Goal: Information Seeking & Learning: Learn about a topic

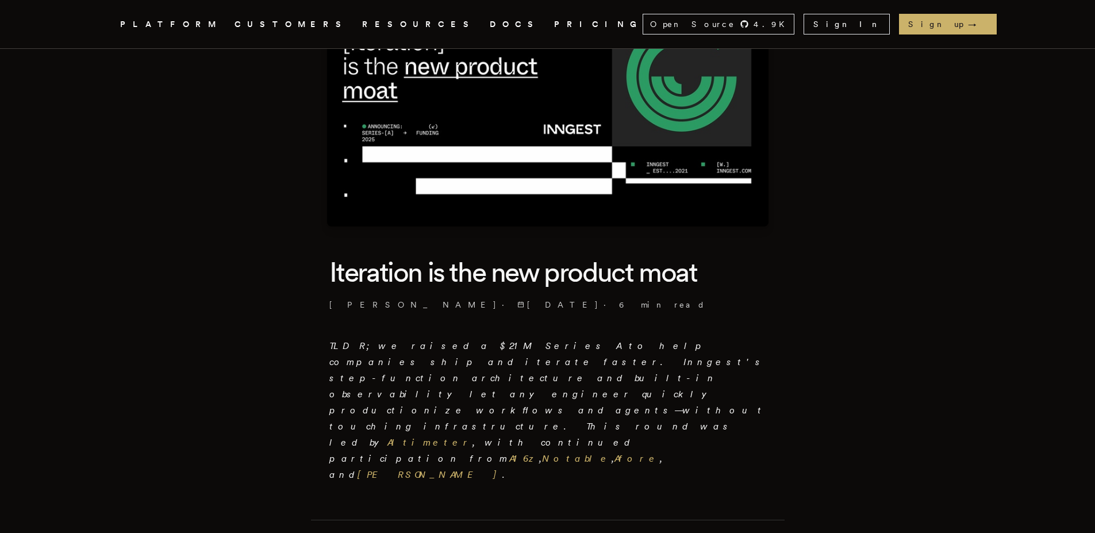
scroll to position [359, 0]
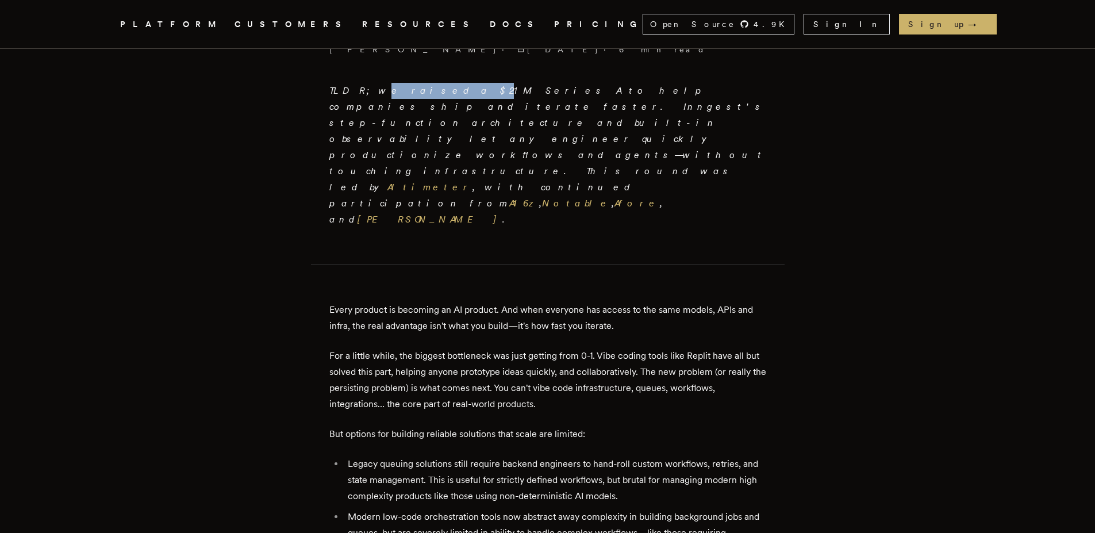
drag, startPoint x: 367, startPoint y: 85, endPoint x: 420, endPoint y: 87, distance: 52.9
click at [418, 87] on em "TLDR; we raised a $21M Series A to help companies ship and iterate faster. Inng…" at bounding box center [547, 155] width 437 height 140
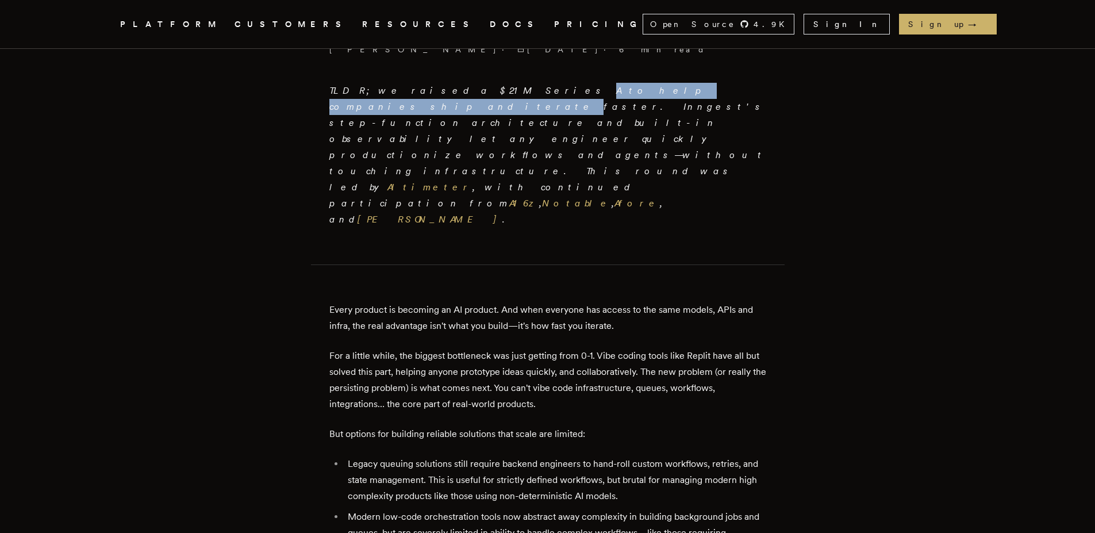
drag, startPoint x: 461, startPoint y: 88, endPoint x: 615, endPoint y: 98, distance: 154.3
click at [615, 98] on p "TLDR; we raised a $21M Series A to help companies ship and iterate faster. Inng…" at bounding box center [547, 155] width 437 height 145
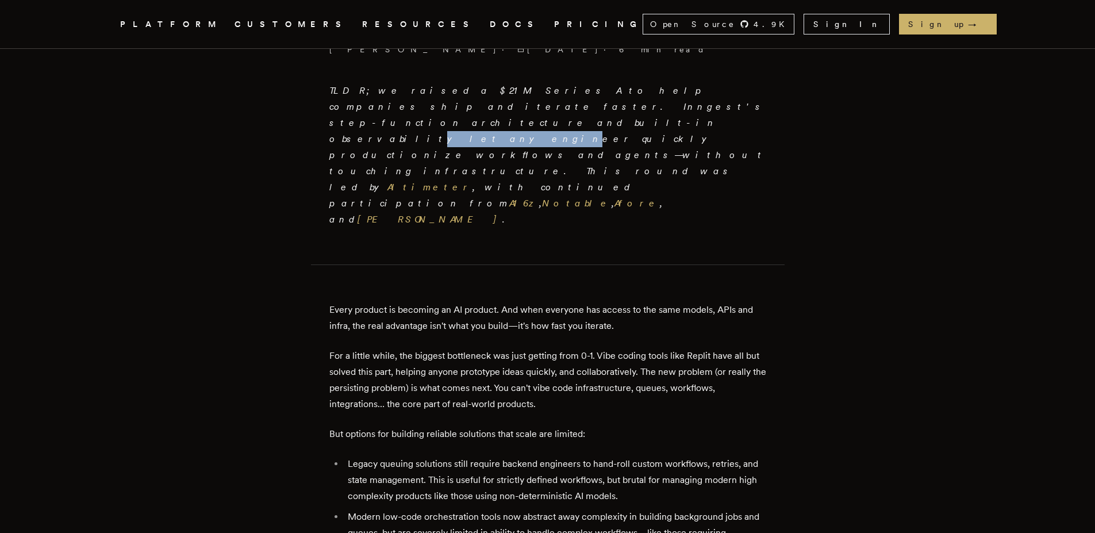
drag, startPoint x: 480, startPoint y: 106, endPoint x: 544, endPoint y: 109, distance: 64.4
click at [544, 109] on em "TLDR; we raised a $21M Series A to help companies ship and iterate faster. Inng…" at bounding box center [547, 155] width 437 height 140
drag, startPoint x: 344, startPoint y: 230, endPoint x: 394, endPoint y: 234, distance: 49.6
click at [393, 302] on p "Every product is becoming an AI product. And when everyone has access to the sa…" at bounding box center [547, 318] width 437 height 32
drag, startPoint x: 449, startPoint y: 232, endPoint x: 491, endPoint y: 232, distance: 42.0
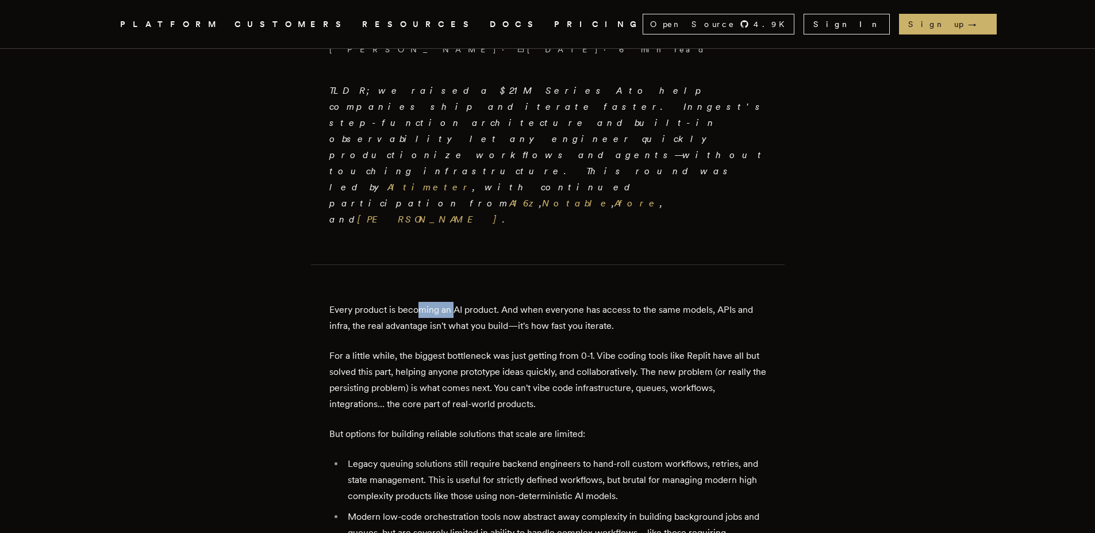
click at [489, 302] on p "Every product is becoming an AI product. And when everyone has access to the sa…" at bounding box center [547, 318] width 437 height 32
drag, startPoint x: 550, startPoint y: 231, endPoint x: 643, endPoint y: 229, distance: 93.1
click at [644, 302] on p "Every product is becoming an AI product. And when everyone has access to the sa…" at bounding box center [547, 318] width 437 height 32
drag, startPoint x: 366, startPoint y: 228, endPoint x: 464, endPoint y: 233, distance: 98.4
click at [453, 302] on p "Every product is becoming an AI product. And when everyone has access to the sa…" at bounding box center [547, 318] width 437 height 32
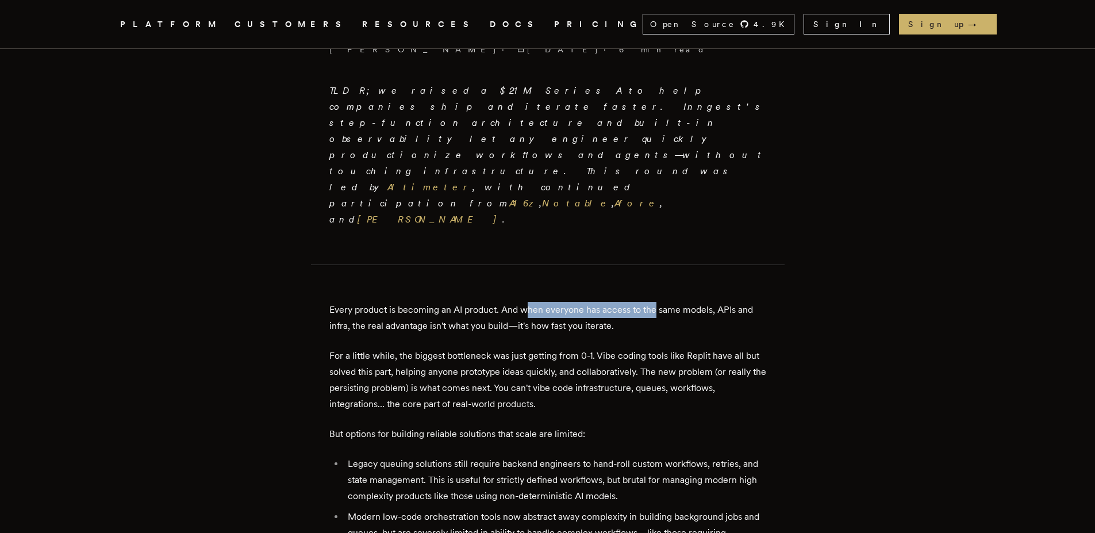
drag, startPoint x: 599, startPoint y: 233, endPoint x: 659, endPoint y: 234, distance: 59.2
click at [659, 302] on p "Every product is becoming an AI product. And when everyone has access to the sa…" at bounding box center [547, 318] width 437 height 32
drag, startPoint x: 677, startPoint y: 229, endPoint x: 749, endPoint y: 230, distance: 72.4
click at [748, 302] on p "Every product is becoming an AI product. And when everyone has access to the sa…" at bounding box center [547, 318] width 437 height 32
drag, startPoint x: 352, startPoint y: 245, endPoint x: 428, endPoint y: 252, distance: 76.2
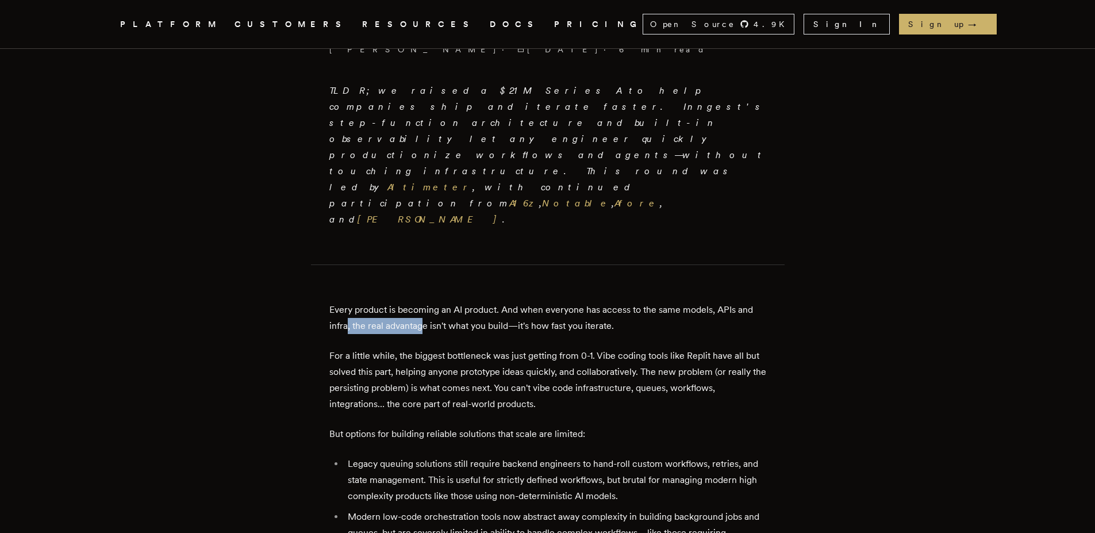
click at [428, 302] on p "Every product is becoming an AI product. And when everyone has access to the sa…" at bounding box center [547, 318] width 437 height 32
drag, startPoint x: 447, startPoint y: 248, endPoint x: 563, endPoint y: 248, distance: 116.1
click at [563, 302] on p "Every product is becoming an AI product. And when everyone has access to the sa…" at bounding box center [547, 318] width 437 height 32
drag, startPoint x: 402, startPoint y: 247, endPoint x: 471, endPoint y: 248, distance: 68.4
click at [471, 302] on p "Every product is becoming an AI product. And when everyone has access to the sa…" at bounding box center [547, 318] width 437 height 32
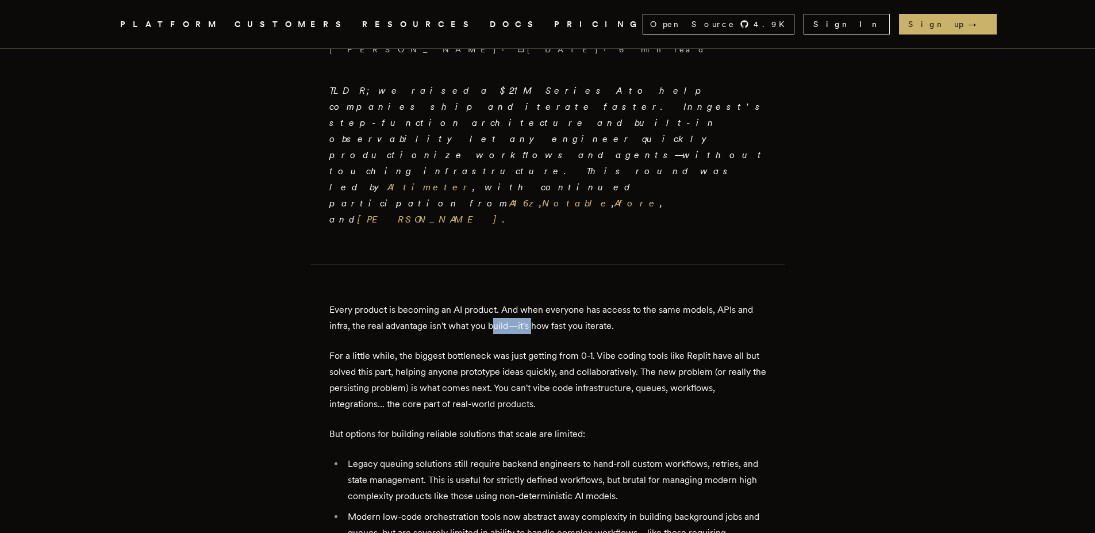
drag, startPoint x: 498, startPoint y: 247, endPoint x: 566, endPoint y: 247, distance: 67.8
click at [564, 302] on p "Every product is becoming an AI product. And when everyone has access to the sa…" at bounding box center [547, 318] width 437 height 32
drag, startPoint x: 610, startPoint y: 247, endPoint x: 642, endPoint y: 248, distance: 32.2
click at [640, 302] on p "Every product is becoming an AI product. And when everyone has access to the sa…" at bounding box center [547, 318] width 437 height 32
drag, startPoint x: 525, startPoint y: 249, endPoint x: 614, endPoint y: 251, distance: 88.5
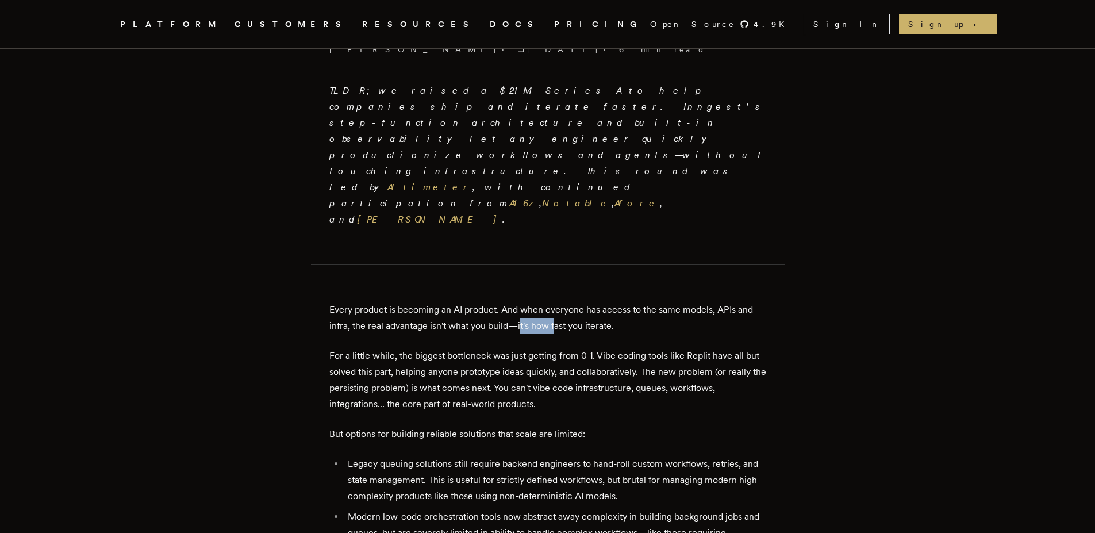
click at [609, 302] on p "Every product is becoming an AI product. And when everyone has access to the sa…" at bounding box center [547, 318] width 437 height 32
drag, startPoint x: 351, startPoint y: 274, endPoint x: 433, endPoint y: 280, distance: 82.4
click at [432, 348] on p "For a little while, the biggest bottleneck was just getting from 0-1. Vibe codi…" at bounding box center [547, 380] width 437 height 64
drag, startPoint x: 457, startPoint y: 278, endPoint x: 571, endPoint y: 277, distance: 114.4
click at [566, 348] on p "For a little while, the biggest bottleneck was just getting from 0-1. Vibe codi…" at bounding box center [547, 380] width 437 height 64
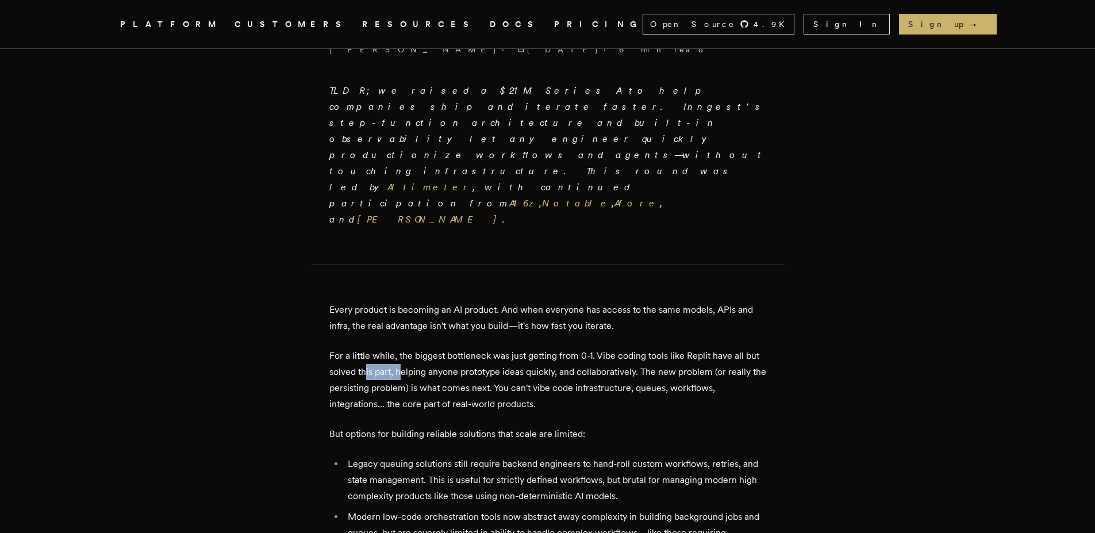
drag, startPoint x: 384, startPoint y: 290, endPoint x: 448, endPoint y: 293, distance: 63.8
click at [445, 348] on p "For a little while, the biggest bottleneck was just getting from 0-1. Vibe codi…" at bounding box center [547, 380] width 437 height 64
drag, startPoint x: 489, startPoint y: 290, endPoint x: 601, endPoint y: 295, distance: 112.2
click at [599, 348] on p "For a little while, the biggest bottleneck was just getting from 0-1. Vibe codi…" at bounding box center [547, 380] width 437 height 64
drag, startPoint x: 655, startPoint y: 297, endPoint x: 755, endPoint y: 295, distance: 100.6
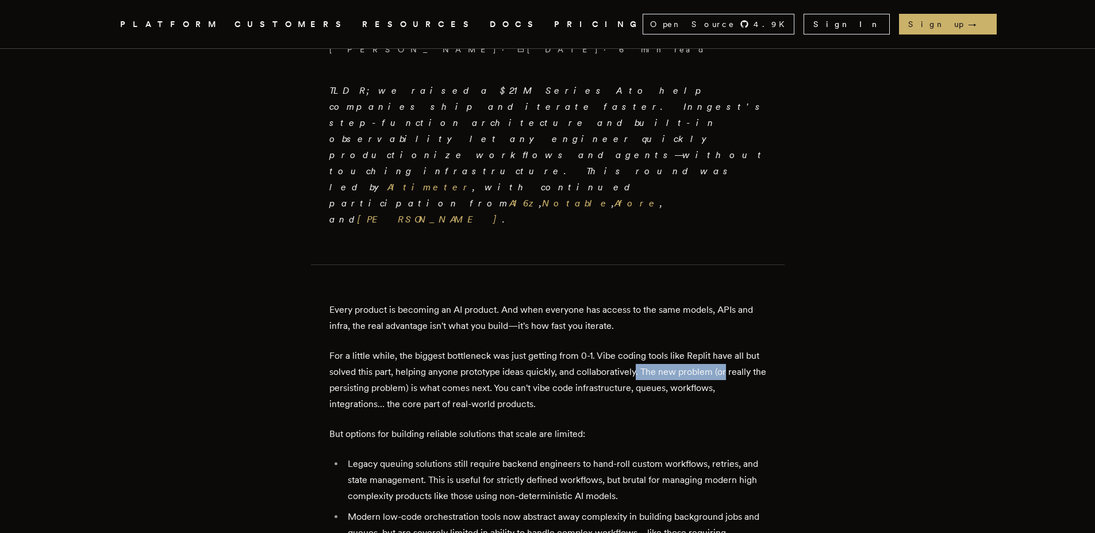
click at [755, 348] on p "For a little while, the biggest bottleneck was just getting from 0-1. Vibe codi…" at bounding box center [547, 380] width 437 height 64
drag, startPoint x: 364, startPoint y: 307, endPoint x: 422, endPoint y: 309, distance: 57.5
click at [422, 348] on p "For a little while, the biggest bottleneck was just getting from 0-1. Vibe codi…" at bounding box center [547, 380] width 437 height 64
drag, startPoint x: 561, startPoint y: 312, endPoint x: 593, endPoint y: 311, distance: 31.1
click at [591, 348] on p "For a little while, the biggest bottleneck was just getting from 0-1. Vibe codi…" at bounding box center [547, 380] width 437 height 64
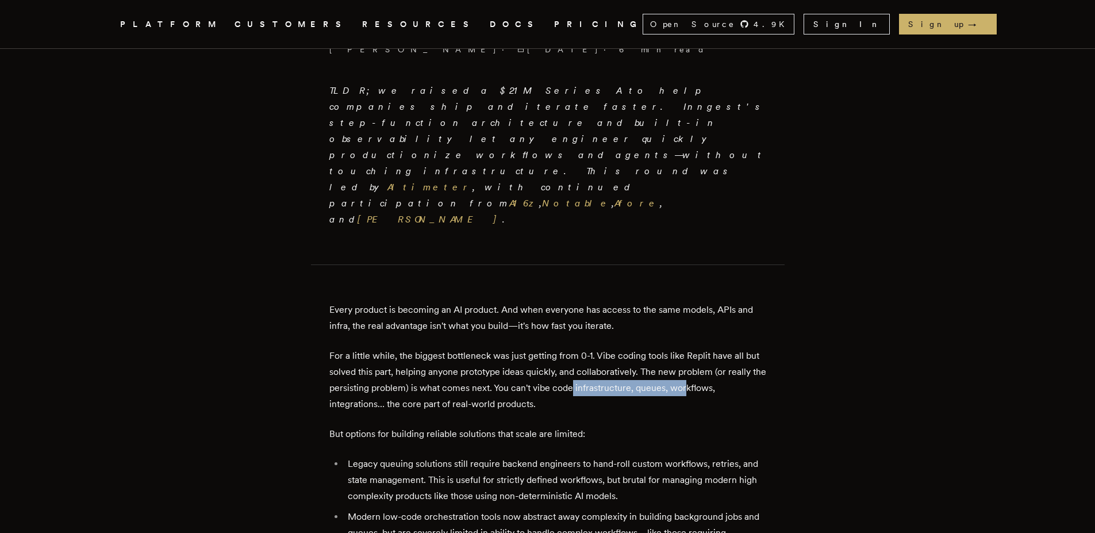
drag, startPoint x: 671, startPoint y: 308, endPoint x: 729, endPoint y: 308, distance: 58.6
click at [729, 348] on p "For a little while, the biggest bottleneck was just getting from 0-1. Vibe codi…" at bounding box center [547, 380] width 437 height 64
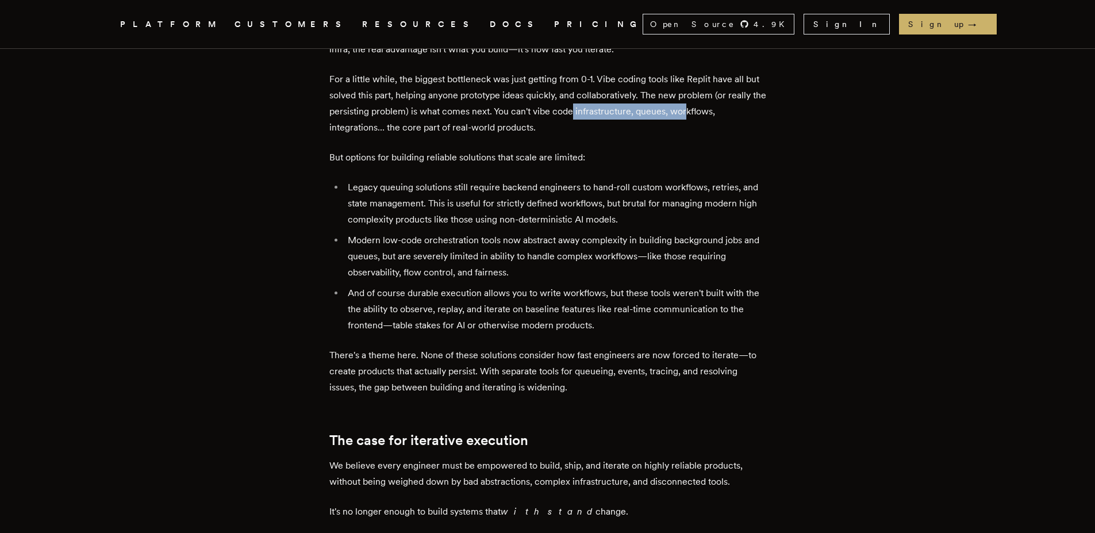
scroll to position [644, 0]
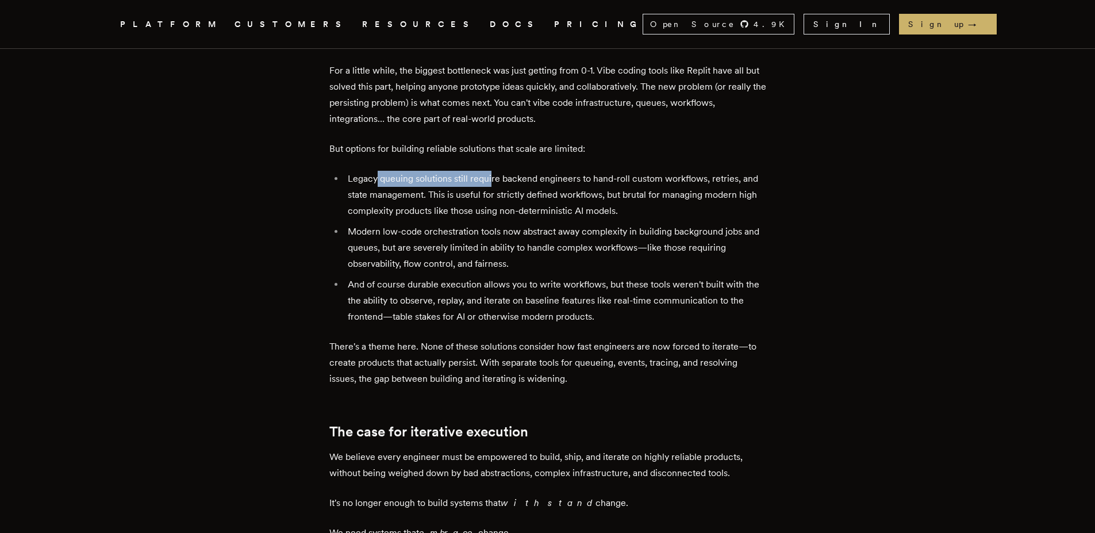
drag, startPoint x: 381, startPoint y: 106, endPoint x: 493, endPoint y: 106, distance: 112.1
click at [493, 171] on li "Legacy queuing solutions still require backend engineers to hand-roll custom wo…" at bounding box center [555, 195] width 422 height 48
drag, startPoint x: 481, startPoint y: 120, endPoint x: 511, endPoint y: 120, distance: 30.5
click at [511, 171] on li "Legacy queuing solutions still require backend engineers to hand-roll custom wo…" at bounding box center [555, 195] width 422 height 48
drag, startPoint x: 534, startPoint y: 118, endPoint x: 614, endPoint y: 118, distance: 79.9
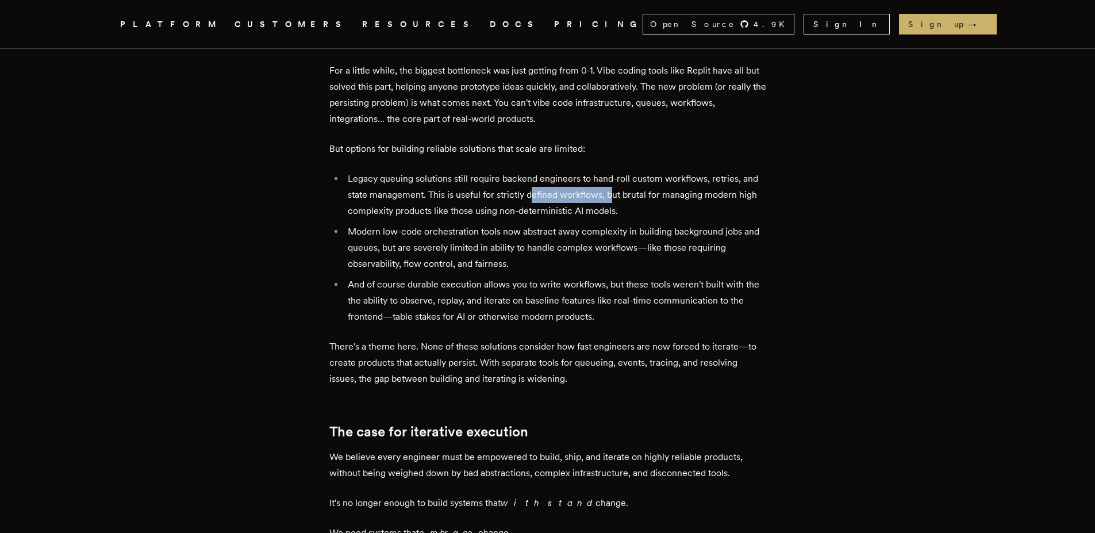
click at [614, 171] on li "Legacy queuing solutions still require backend engineers to hand-roll custom wo…" at bounding box center [555, 195] width 422 height 48
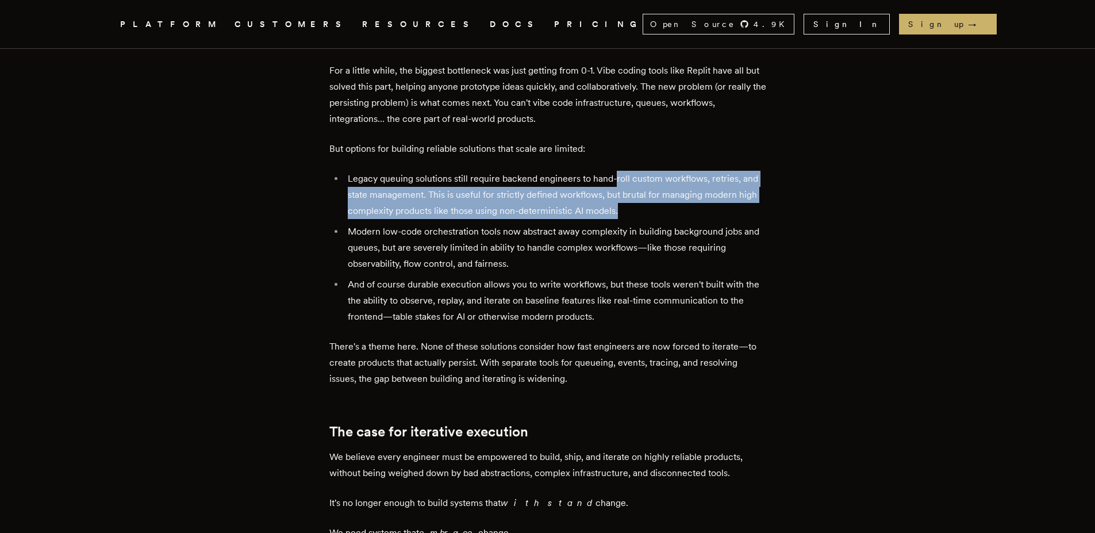
drag, startPoint x: 618, startPoint y: 101, endPoint x: 753, endPoint y: 126, distance: 137.4
click at [753, 171] on li "Legacy queuing solutions still require backend engineers to hand-roll custom wo…" at bounding box center [555, 195] width 422 height 48
click at [541, 171] on li "Legacy queuing solutions still require backend engineers to hand-roll custom wo…" at bounding box center [555, 195] width 422 height 48
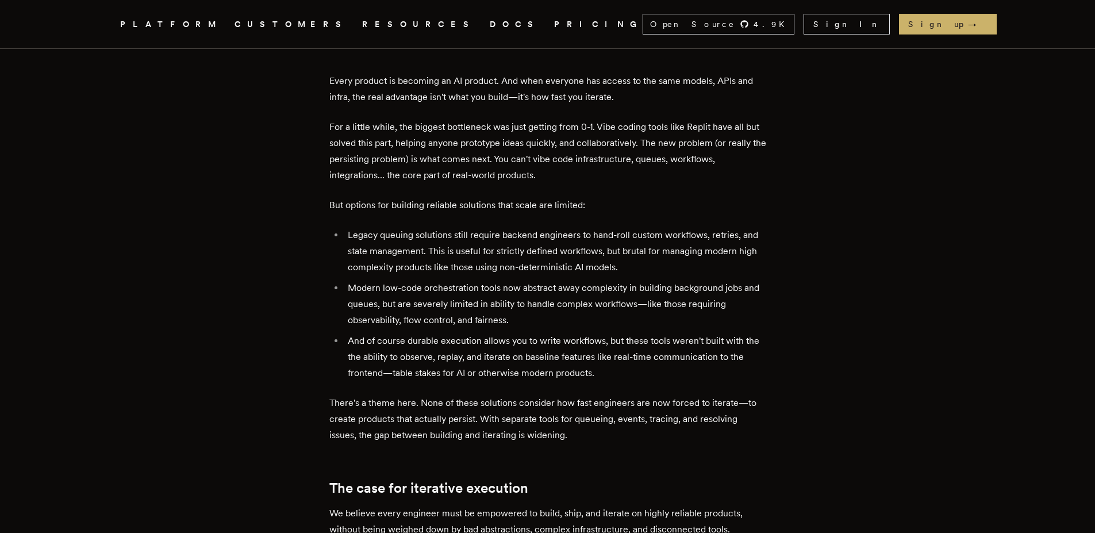
scroll to position [556, 0]
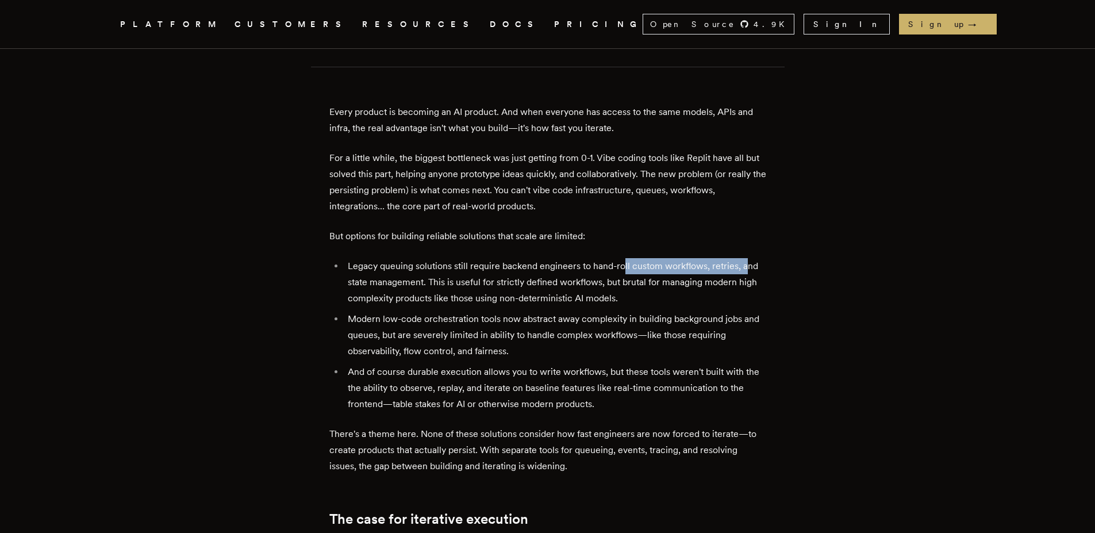
drag, startPoint x: 627, startPoint y: 186, endPoint x: 779, endPoint y: 193, distance: 151.9
drag, startPoint x: 361, startPoint y: 210, endPoint x: 467, endPoint y: 210, distance: 106.3
click at [464, 258] on li "Legacy queuing solutions still require backend engineers to hand-roll custom wo…" at bounding box center [555, 282] width 422 height 48
drag, startPoint x: 433, startPoint y: 203, endPoint x: 546, endPoint y: 201, distance: 112.7
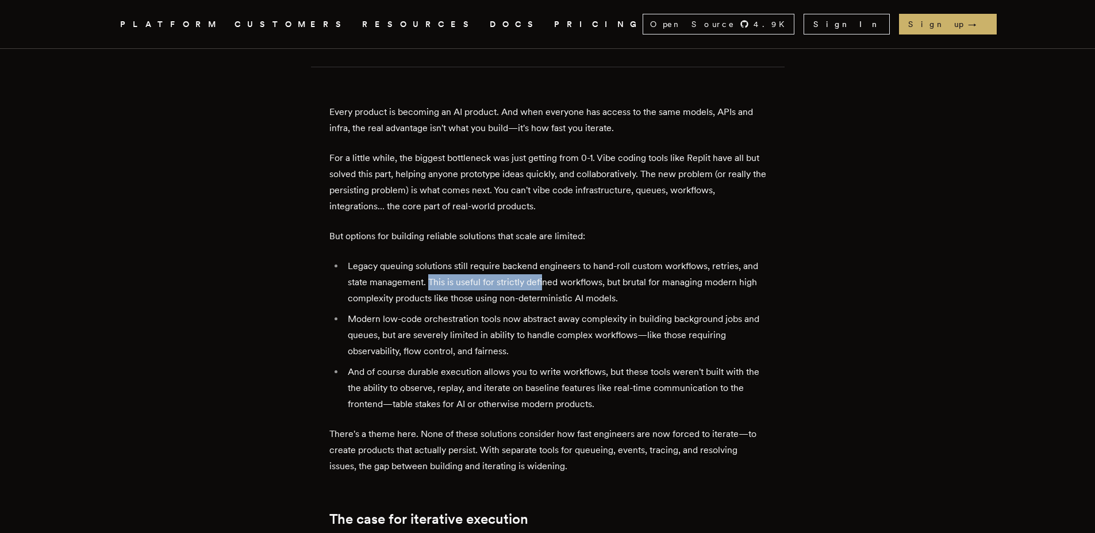
click at [546, 258] on li "Legacy queuing solutions still require backend engineers to hand-roll custom wo…" at bounding box center [555, 282] width 422 height 48
drag
click at [684, 258] on li "Legacy queuing solutions still require backend engineers to hand-roll custom wo…" at bounding box center [555, 282] width 422 height 48
click at [600, 258] on li "Legacy queuing solutions still require backend engineers to hand-roll custom wo…" at bounding box center [555, 282] width 422 height 48
click at [689, 258] on li "Legacy queuing solutions still require backend engineers to hand-roll custom wo…" at bounding box center [555, 282] width 422 height 48
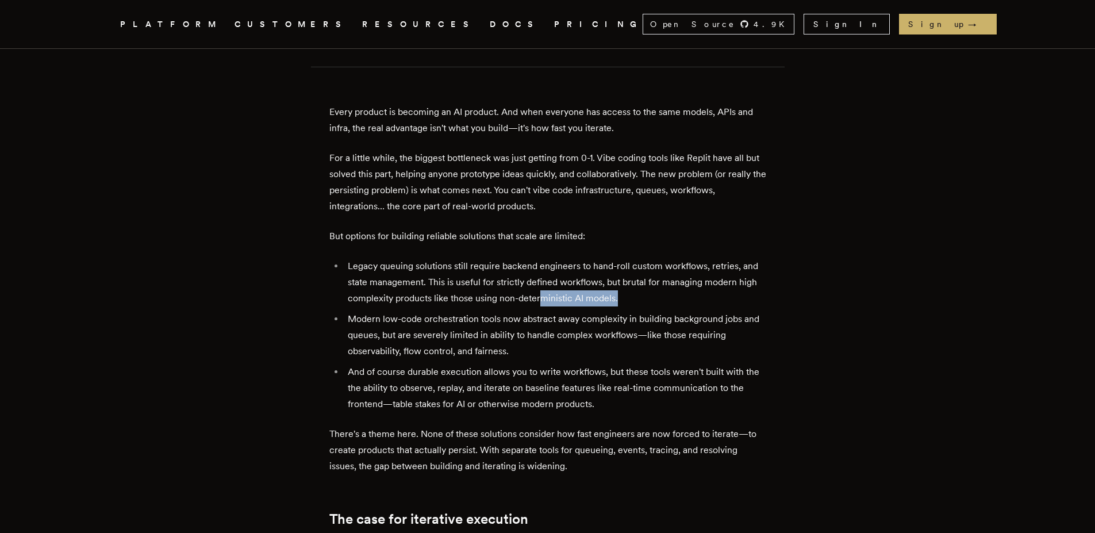
click at [638, 258] on li "Legacy queuing solutions still require backend engineers to hand-roll custom wo…" at bounding box center [555, 282] width 422 height 48
click at [466, 258] on li "Legacy queuing solutions still require backend engineers to hand-roll custom wo…" at bounding box center [555, 282] width 422 height 48
click at [606, 258] on li "Legacy queuing solutions still require backend engineers to hand-roll custom wo…" at bounding box center [555, 282] width 422 height 48
click at [473, 258] on li "Legacy queuing solutions still require backend engineers to hand-roll custom wo…" at bounding box center [555, 282] width 422 height 48
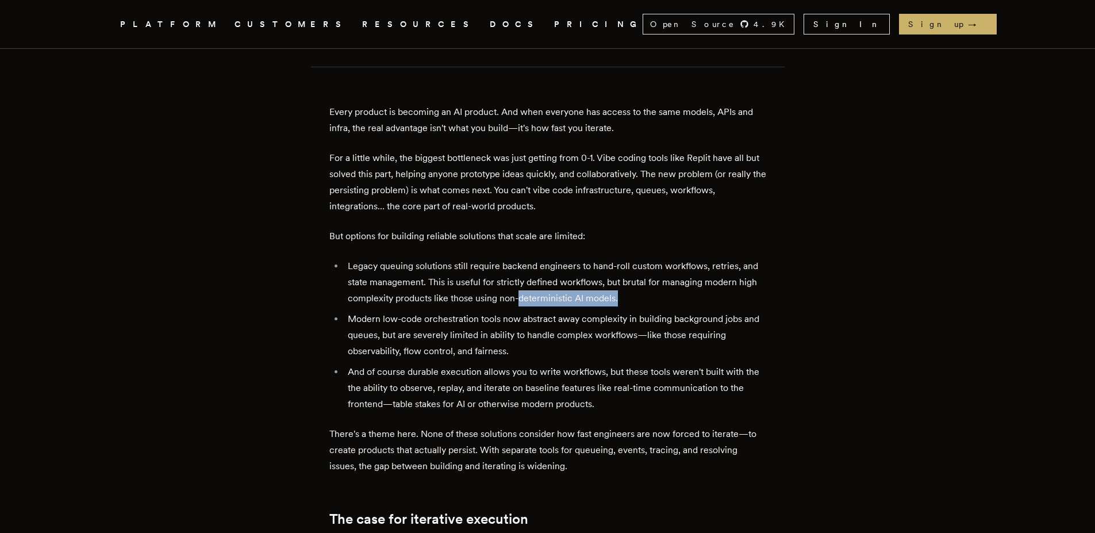
click at [637, 258] on li "Legacy queuing solutions still require backend engineers to hand-roll custom wo…" at bounding box center [555, 282] width 422 height 48
click at [448, 311] on li "Modern low-code orchestration tools now abstract away complexity in building ba…" at bounding box center [555, 335] width 422 height 48
click at [401, 258] on ul "Legacy queuing solutions still require backend engineers to hand-roll custom wo…" at bounding box center [547, 335] width 437 height 154
click at [497, 364] on li "And of course durable execution allows you to write workflows, but these tools …" at bounding box center [555, 388] width 422 height 48
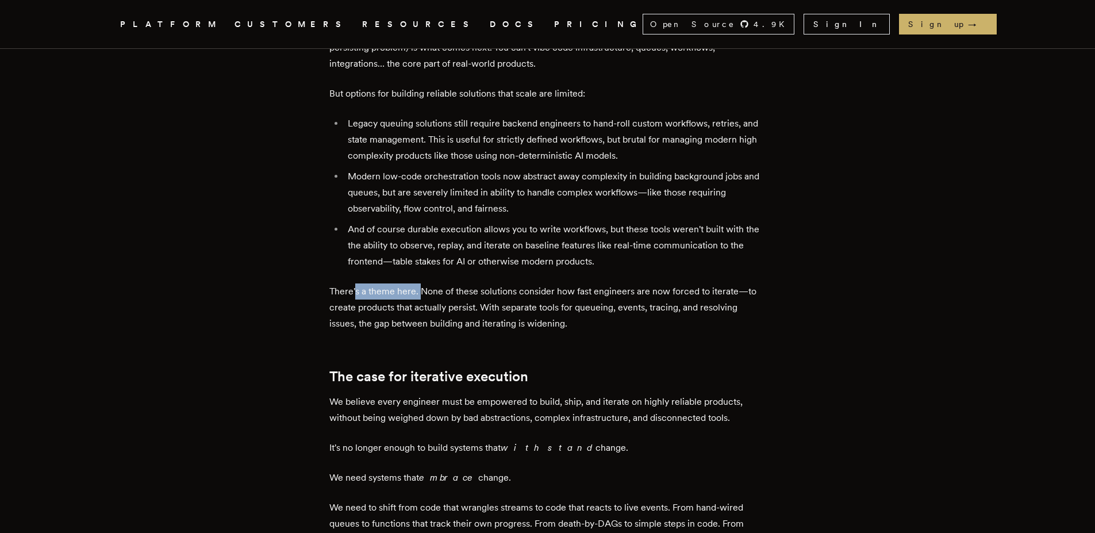
click at [471, 283] on p "There's a theme here. None of these solutions consider how fast engineers are n…" at bounding box center [547, 307] width 437 height 48
click at [610, 283] on p "There's a theme here. None of these solutions consider how fast engineers are n…" at bounding box center [547, 307] width 437 height 48
click at [526, 283] on p "There's a theme here. None of these solutions consider how fast engineers are n…" at bounding box center [547, 307] width 437 height 48
click at [664, 283] on p "There's a theme here. None of these solutions consider how fast engineers are n…" at bounding box center [547, 307] width 437 height 48
click at [705, 283] on p "There's a theme here. None of these solutions consider how fast engineers are n…" at bounding box center [547, 307] width 437 height 48
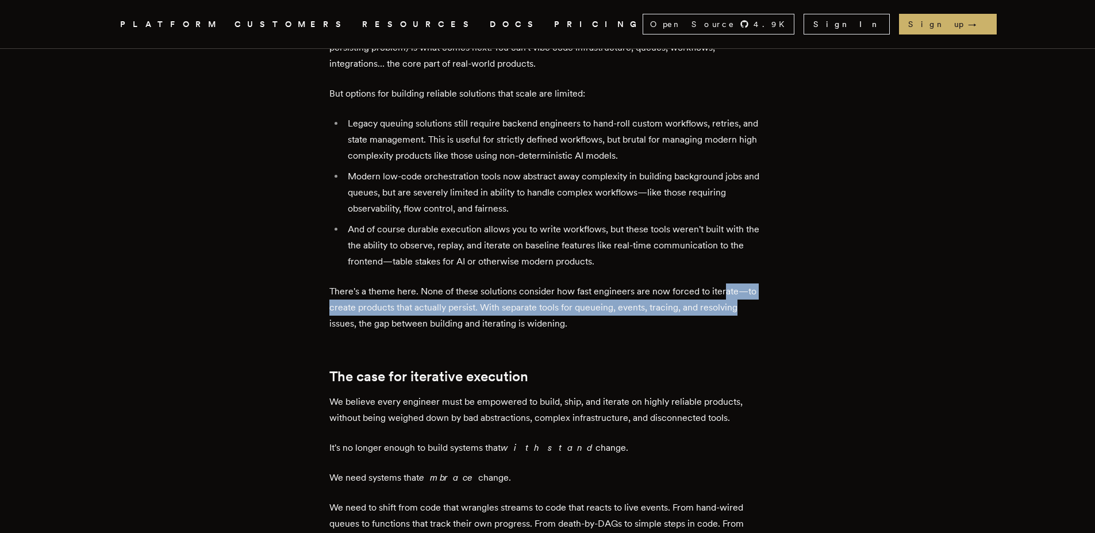
click at [752, 283] on p "There's a theme here. None of these solutions consider how fast engineers are n…" at bounding box center [547, 307] width 437 height 48
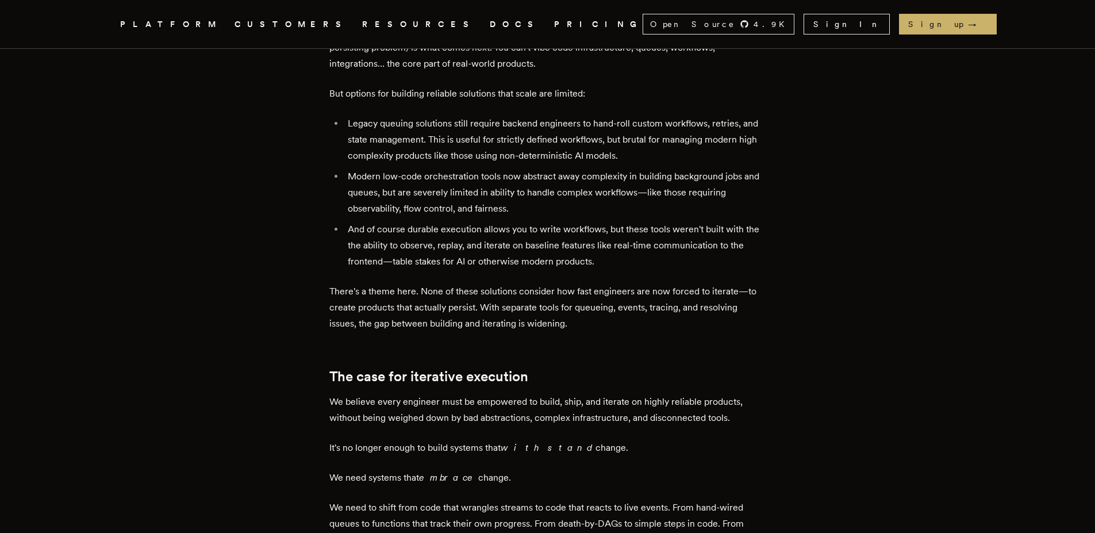
click at [549, 283] on p "There's a theme here. None of these solutions consider how fast engineers are n…" at bounding box center [547, 307] width 437 height 48
